Goal: Task Accomplishment & Management: Manage account settings

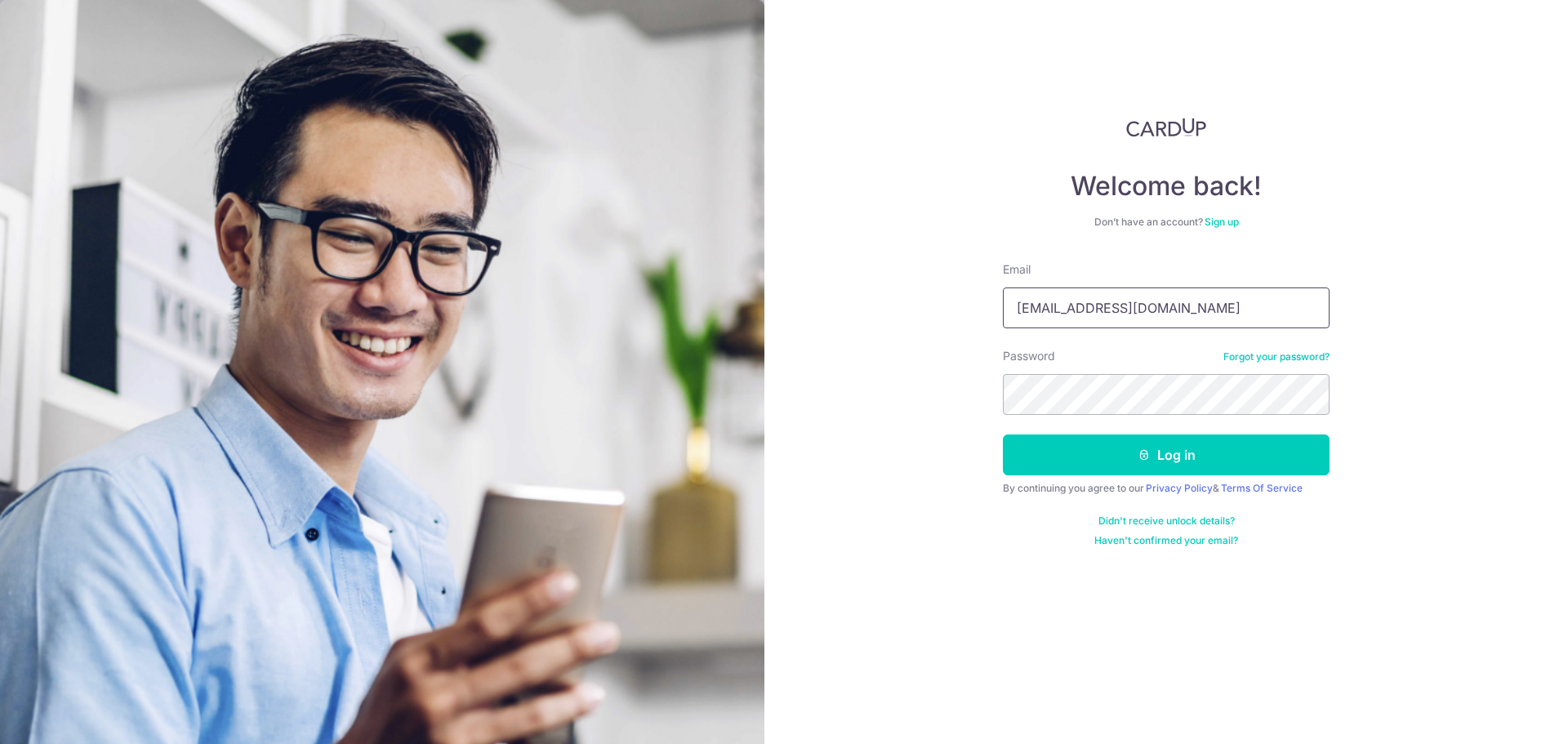
drag, startPoint x: 1046, startPoint y: 311, endPoint x: 894, endPoint y: 312, distance: 152.0
click at [894, 312] on div "Welcome back! Don’t have an account? Sign up Email [EMAIL_ADDRESS][DOMAIN_NAME]…" at bounding box center [1166, 372] width 803 height 744
type input "[PERSON_NAME][EMAIL_ADDRESS][DOMAIN_NAME]"
click at [1137, 450] on icon "submit" at bounding box center [1143, 454] width 13 height 13
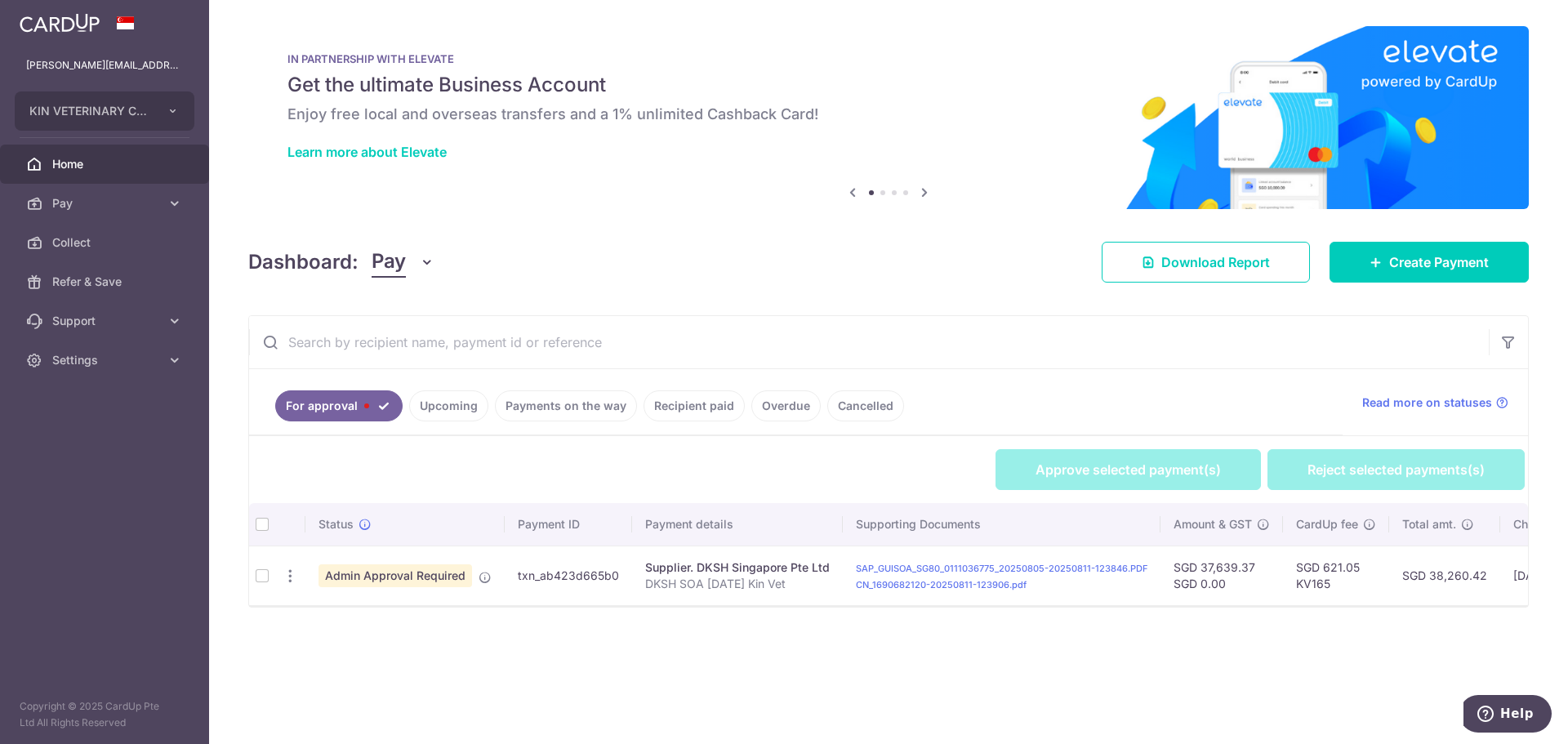
click at [258, 569] on td at bounding box center [262, 575] width 27 height 59
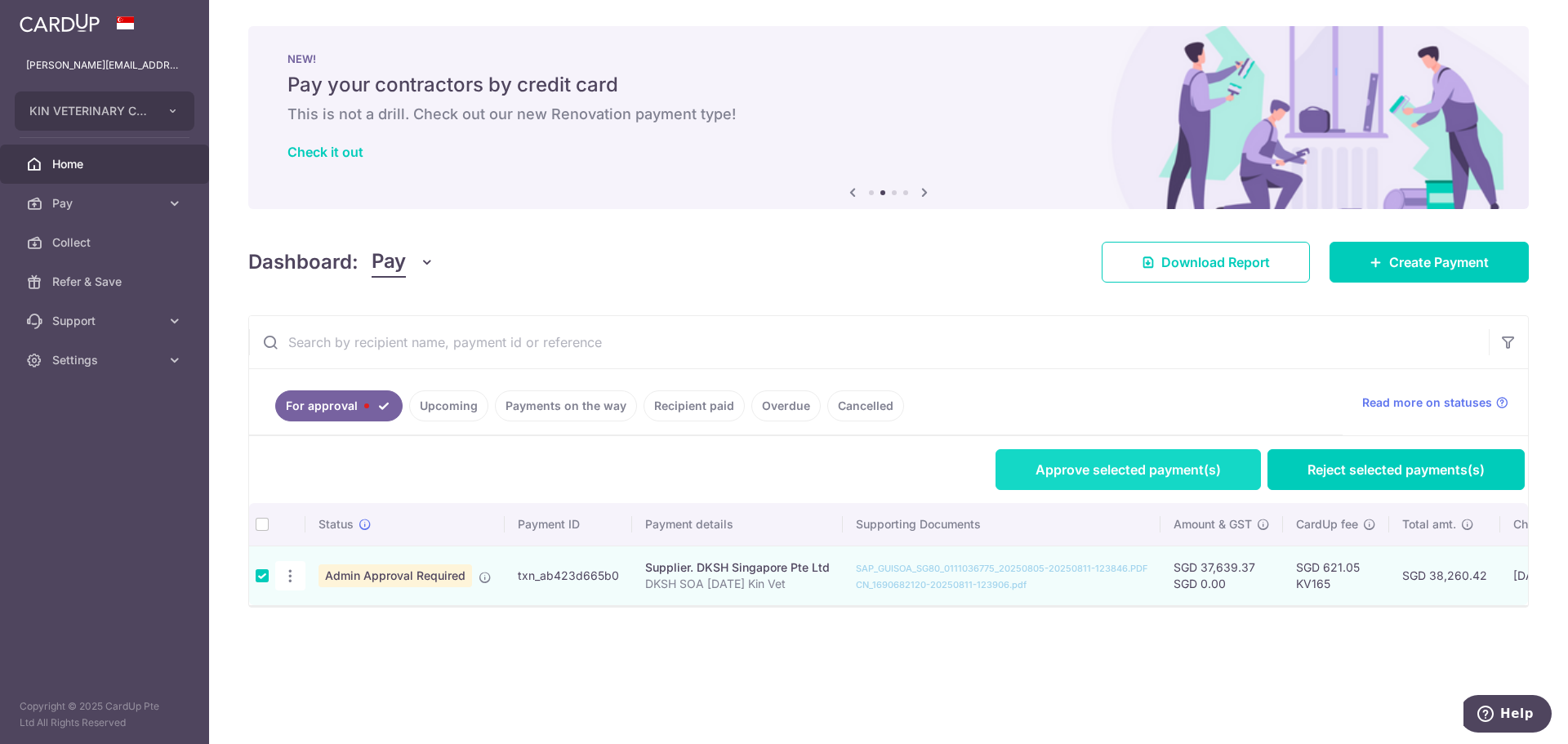
click at [1147, 472] on link "Approve selected payment(s)" at bounding box center [1127, 469] width 265 height 40
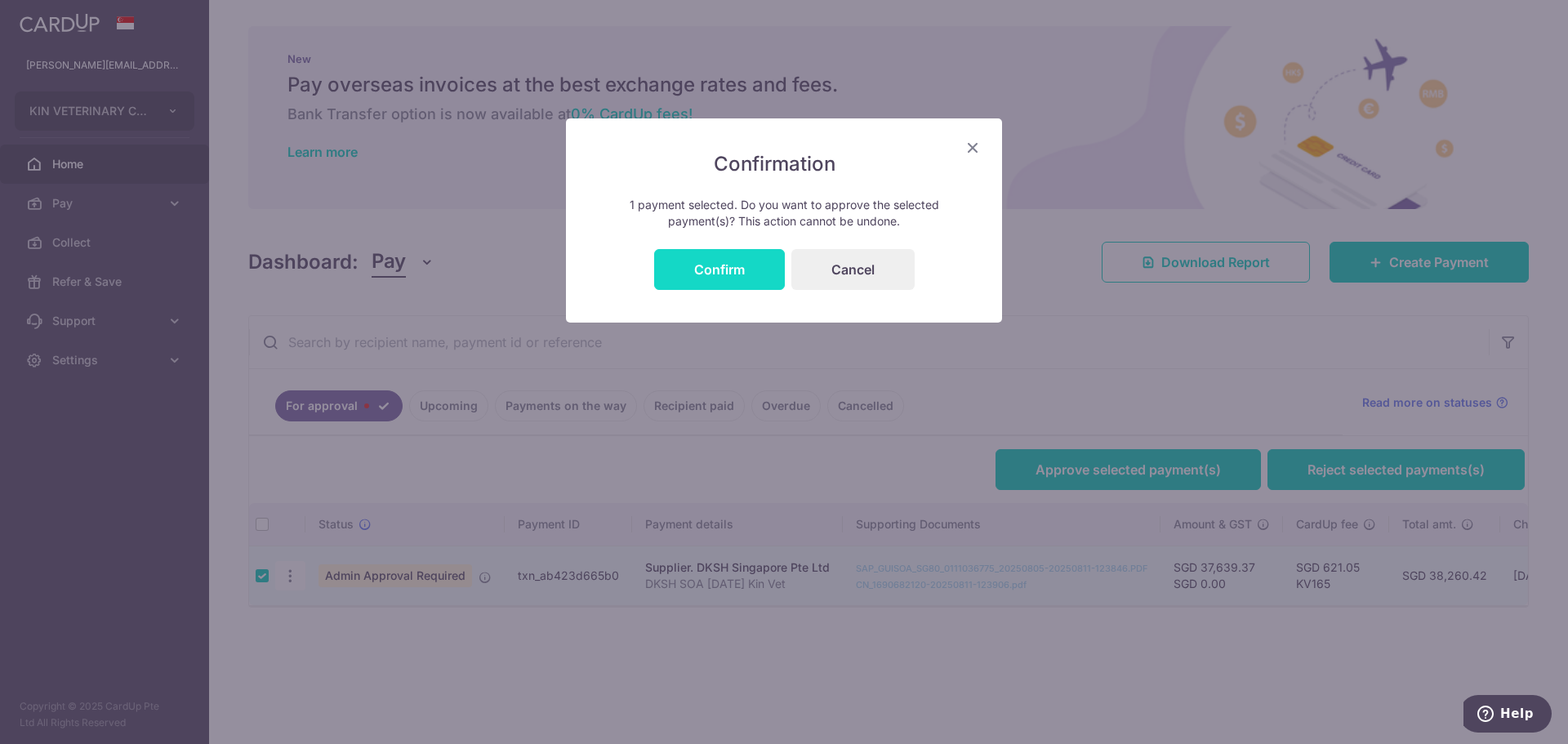
click at [763, 277] on button "Confirm" at bounding box center [719, 269] width 131 height 40
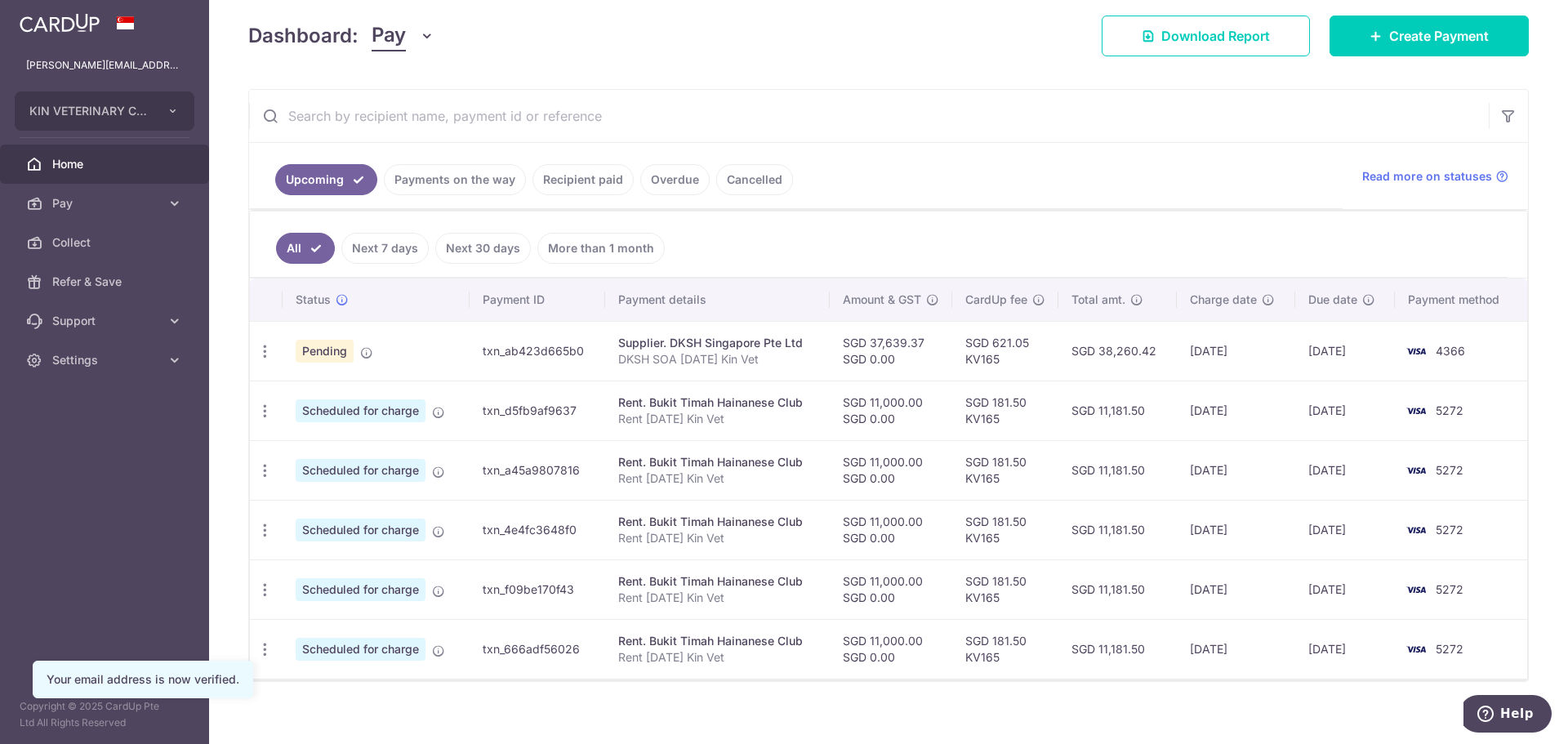
scroll to position [240, 0]
